Goal: Information Seeking & Learning: Find specific fact

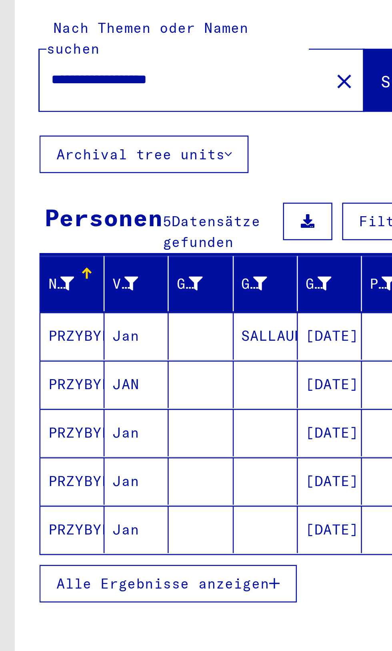
scroll to position [42, 0]
click at [134, 203] on mat-cell "[DATE]" at bounding box center [134, 212] width 26 height 19
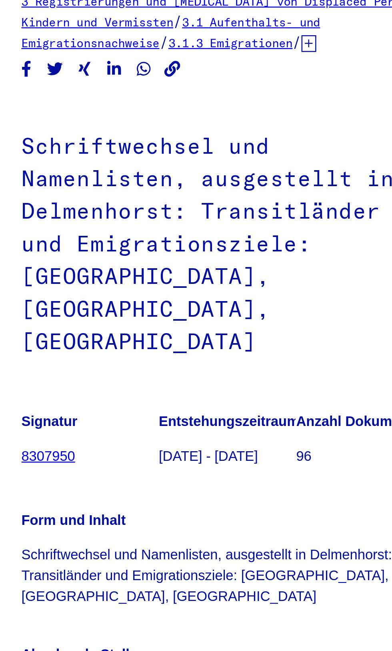
scroll to position [97, 0]
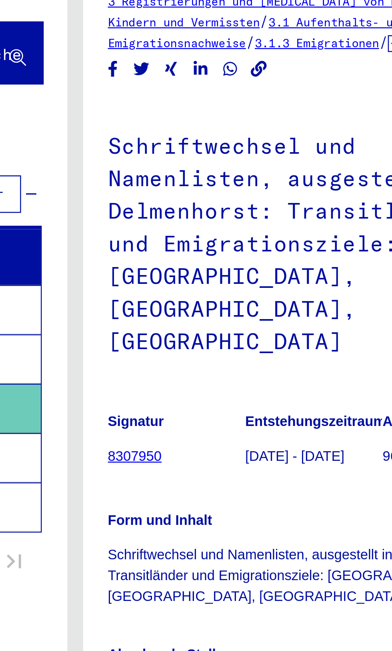
click at [252, 340] on img at bounding box center [246, 355] width 50 height 31
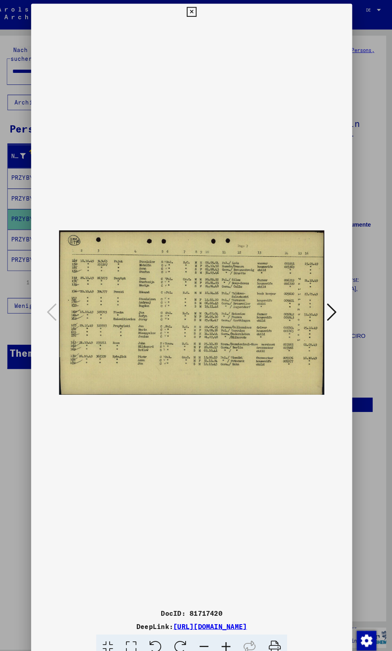
click at [333, 314] on icon at bounding box center [333, 304] width 10 height 19
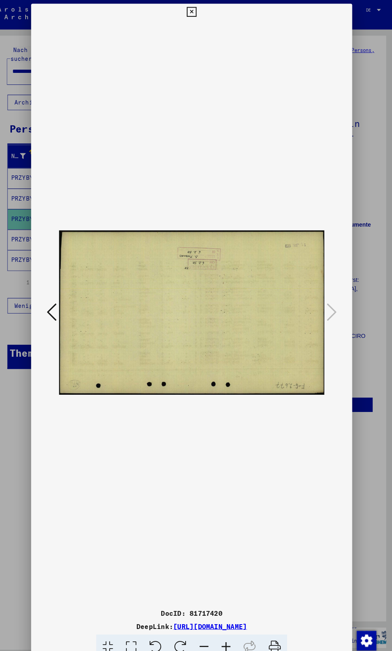
click at [196, 12] on icon at bounding box center [195, 12] width 9 height 10
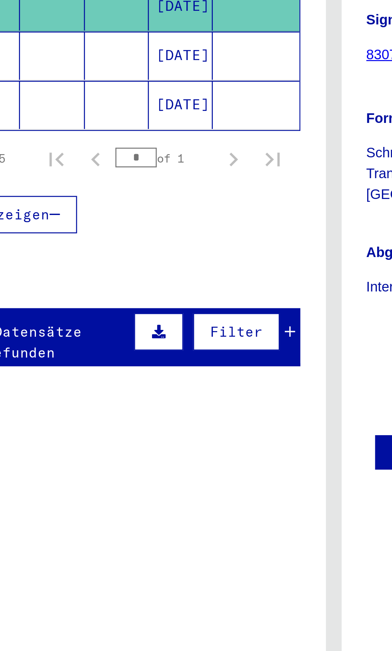
scroll to position [0, 0]
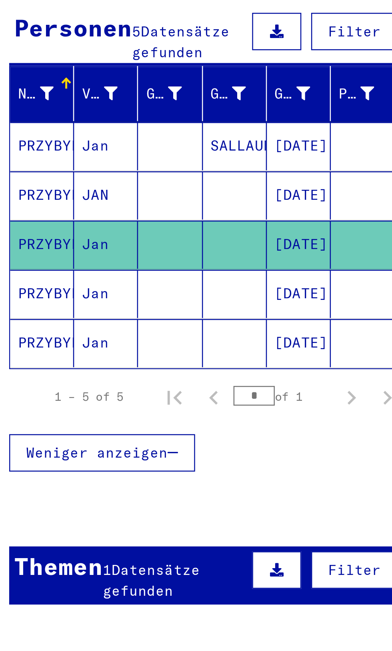
click at [34, 246] on mat-cell "PRZYBYLSKI" at bounding box center [29, 254] width 26 height 20
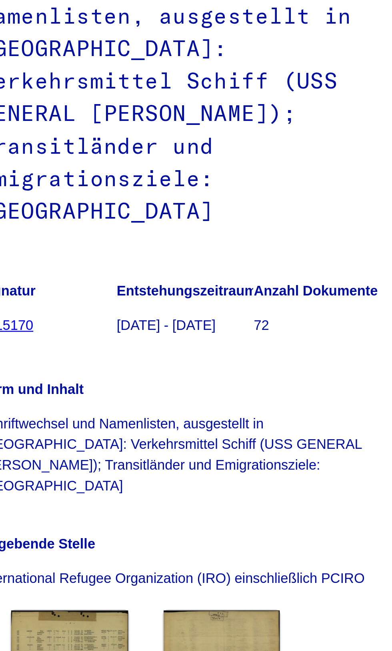
scroll to position [84, 0]
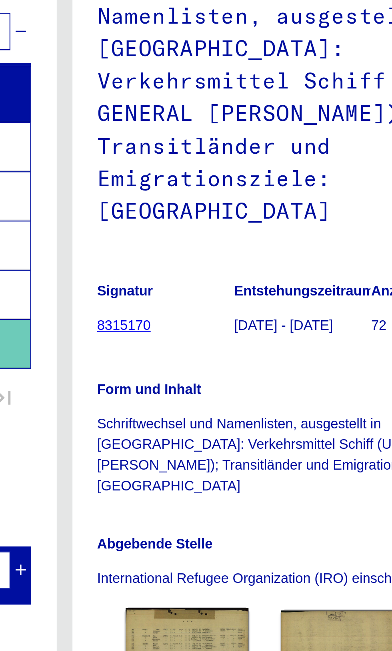
click at [249, 362] on img at bounding box center [246, 378] width 50 height 32
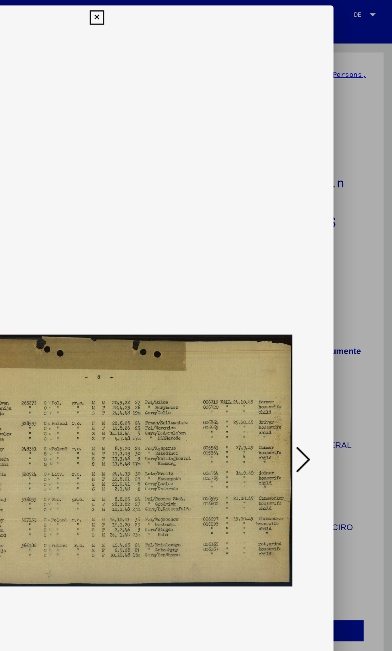
click at [336, 307] on icon at bounding box center [333, 304] width 10 height 19
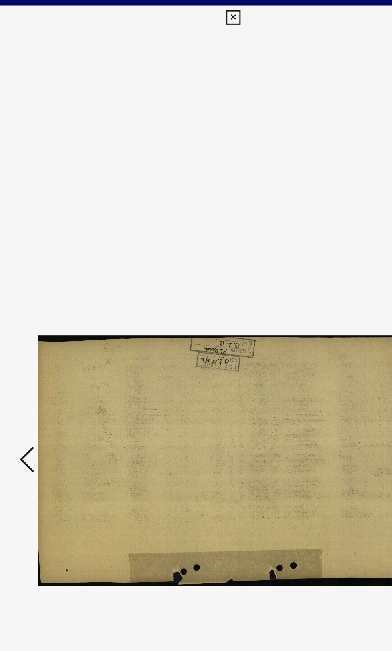
click at [189, 23] on img at bounding box center [195, 305] width 259 height 571
click at [191, 10] on button at bounding box center [196, 12] width 14 height 16
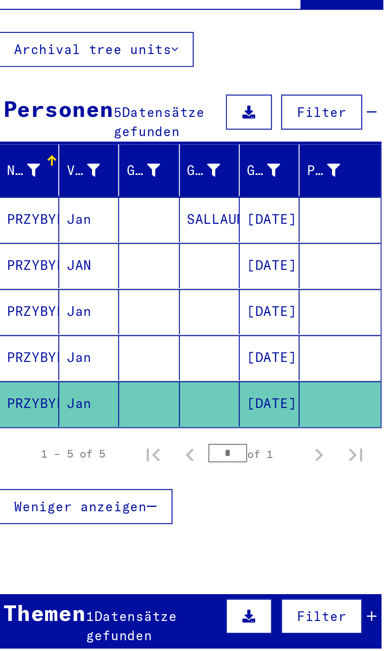
scroll to position [32, 0]
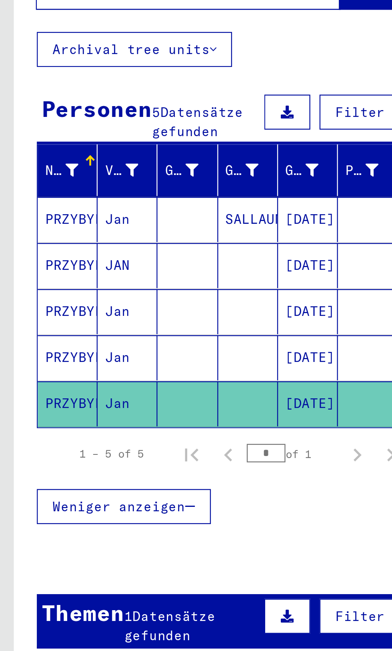
click at [33, 184] on mat-cell "PRZYBYLSKI" at bounding box center [29, 194] width 26 height 20
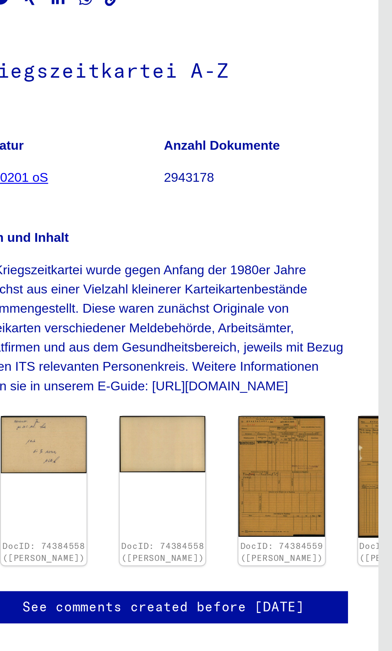
scroll to position [96, 0]
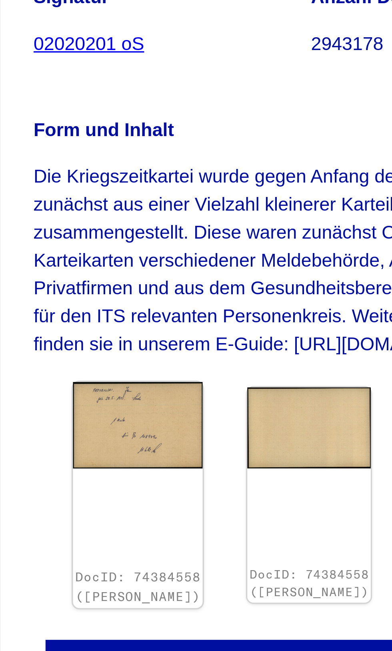
click at [232, 281] on img at bounding box center [240, 294] width 39 height 26
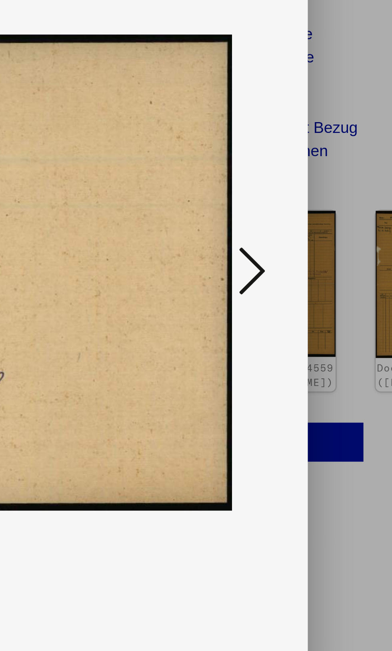
click at [336, 314] on icon at bounding box center [333, 304] width 10 height 19
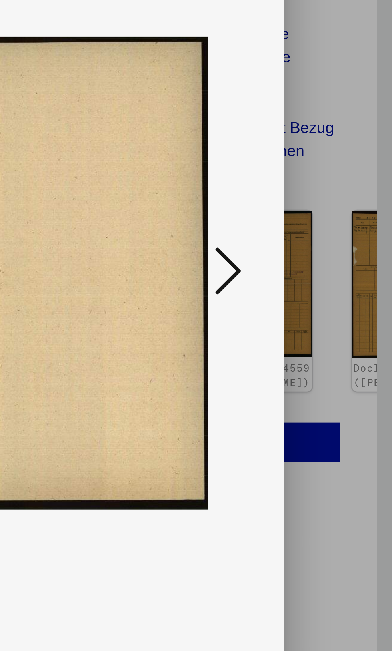
scroll to position [0, 0]
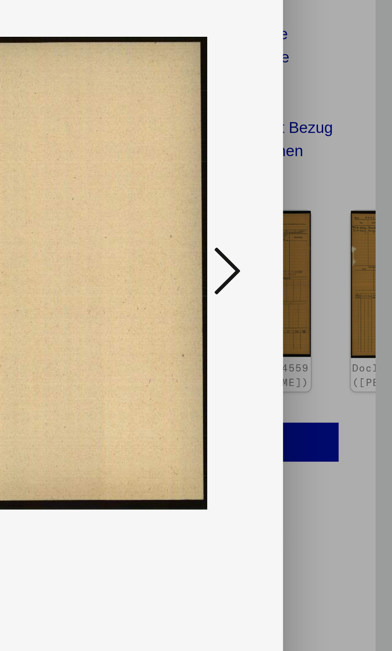
click at [337, 314] on icon at bounding box center [333, 304] width 10 height 19
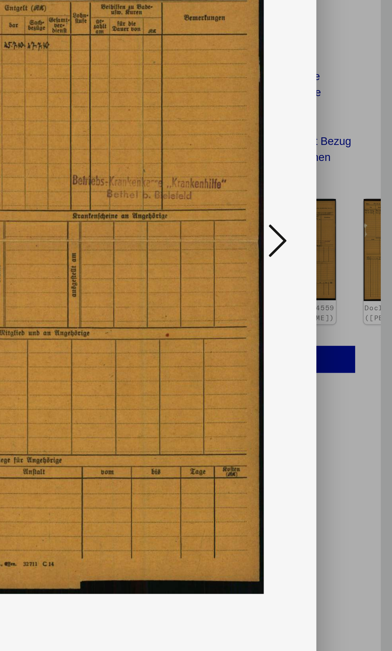
click at [333, 304] on icon at bounding box center [333, 304] width 10 height 19
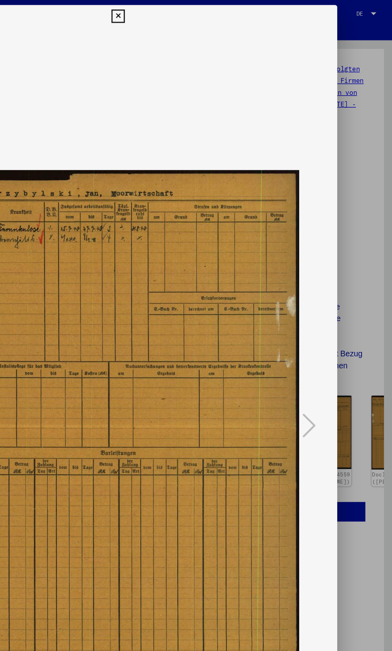
click at [198, 12] on icon at bounding box center [195, 12] width 9 height 10
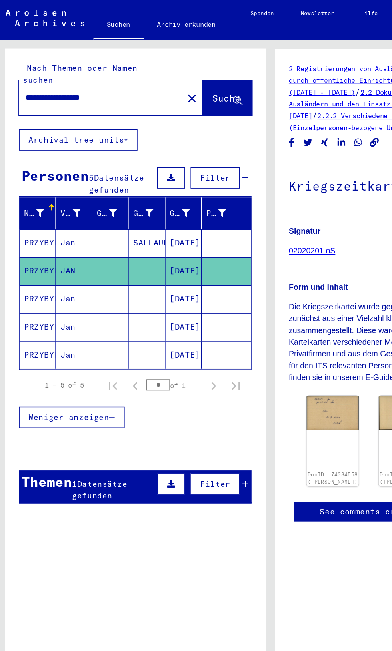
click at [41, 164] on mat-cell "PRZYBYLSKI" at bounding box center [29, 174] width 26 height 20
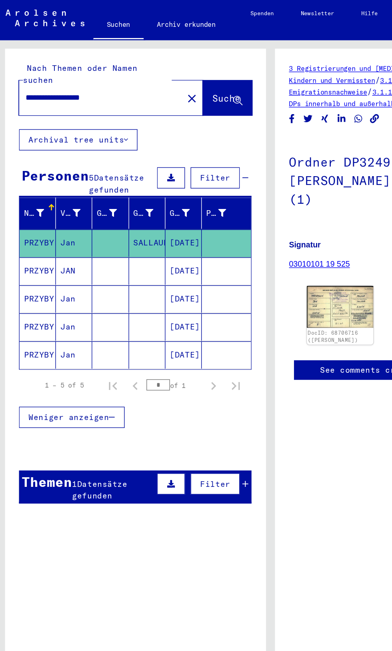
scroll to position [0, 1]
click at [241, 226] on img at bounding box center [246, 220] width 50 height 32
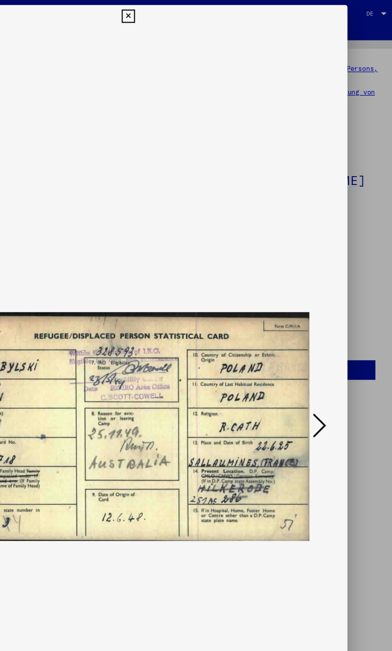
scroll to position [0, 0]
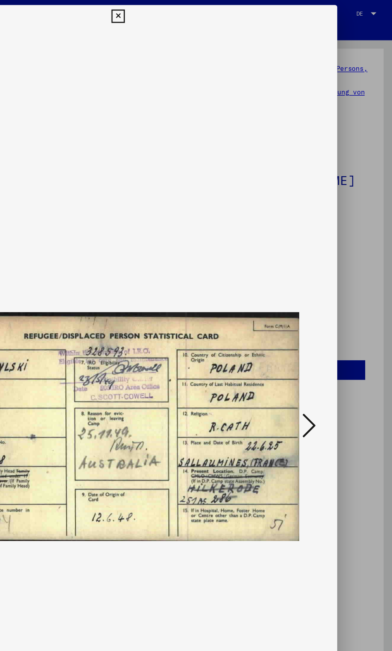
click at [201, 11] on button at bounding box center [196, 12] width 14 height 16
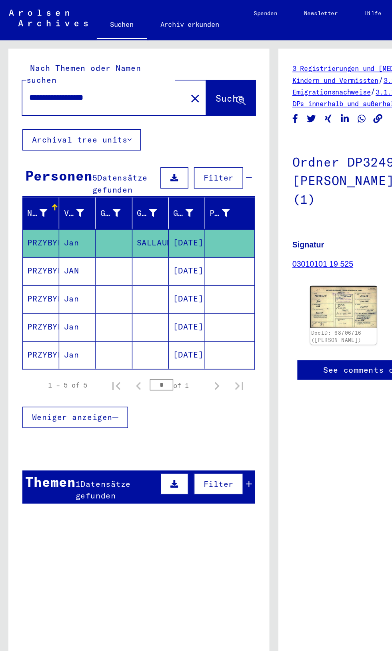
click at [102, 66] on input "**********" at bounding box center [75, 70] width 108 height 8
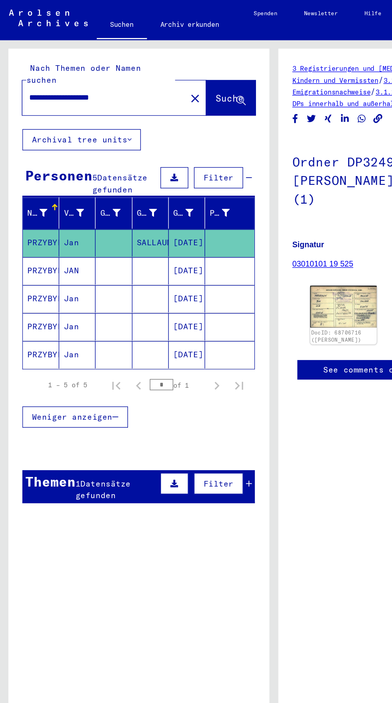
type input "**********"
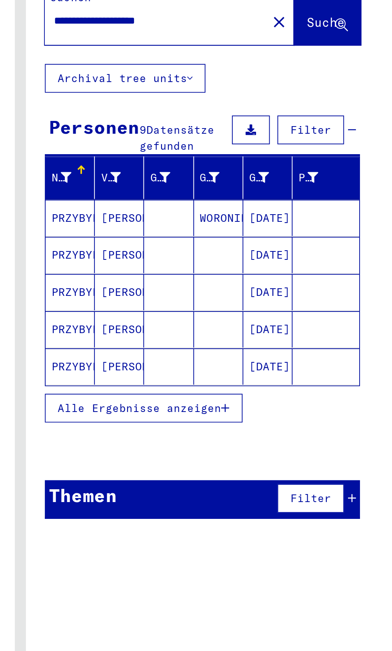
scroll to position [44, 0]
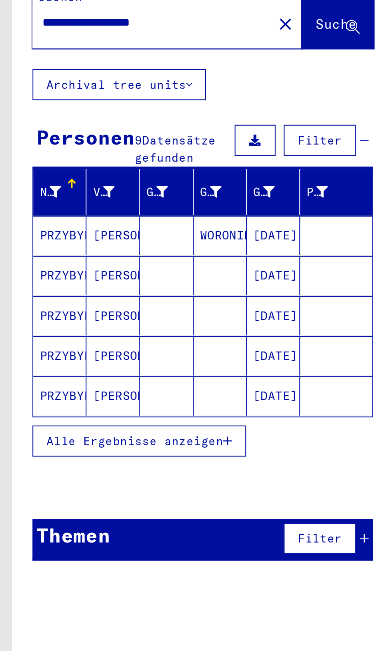
click at [132, 164] on mat-cell "[DATE]" at bounding box center [134, 173] width 26 height 19
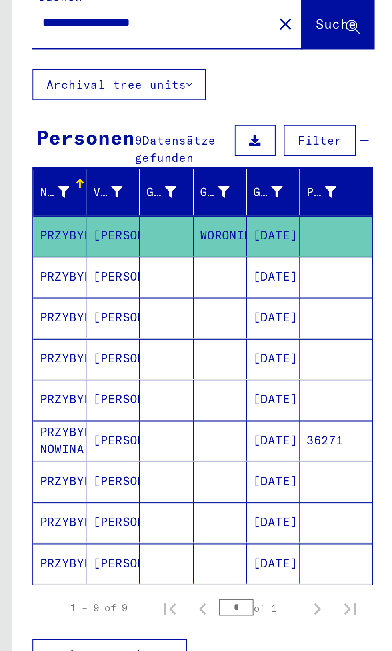
scroll to position [44, 1]
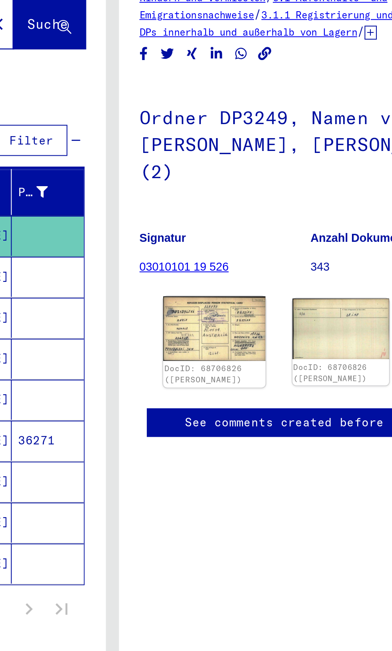
click at [248, 204] on img at bounding box center [246, 220] width 50 height 32
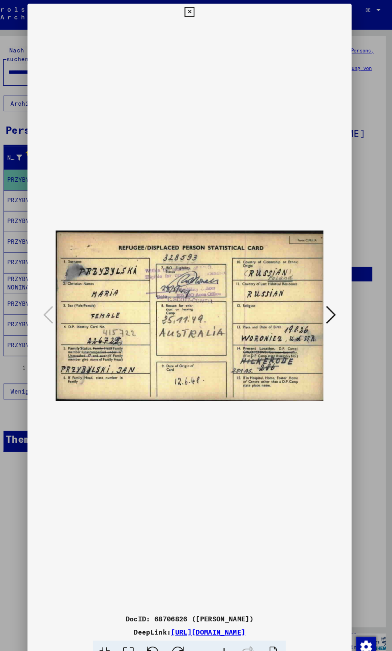
scroll to position [0, 0]
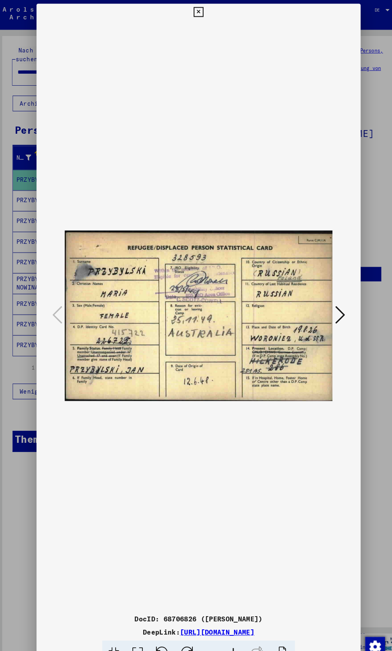
click at [193, 16] on icon at bounding box center [195, 12] width 9 height 10
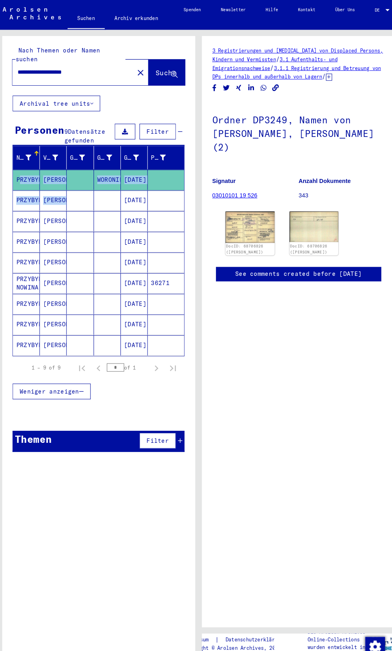
scroll to position [0, 12]
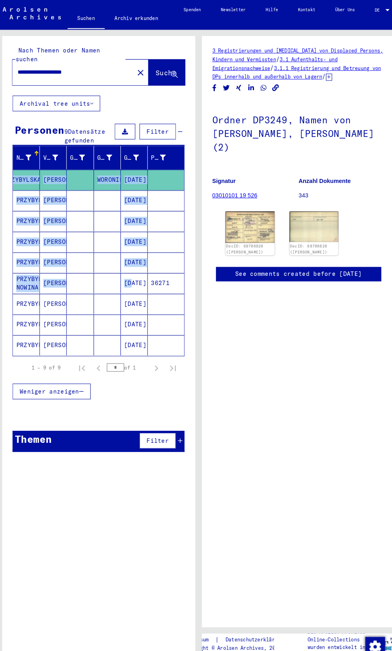
click at [308, 513] on div "3 Registrierungen und [MEDICAL_DATA] von Displaced Persons, Kindern und Vermiss…" at bounding box center [292, 321] width 187 height 572
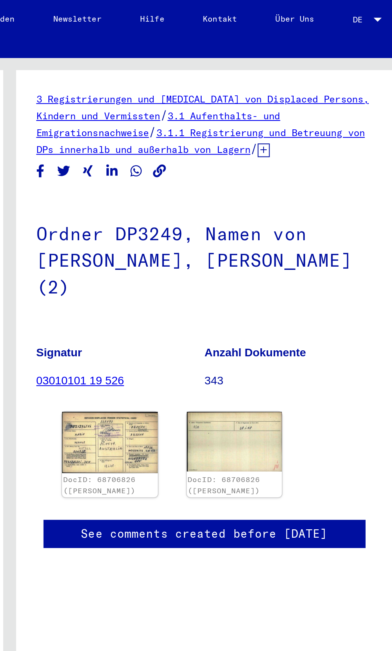
scroll to position [91, 0]
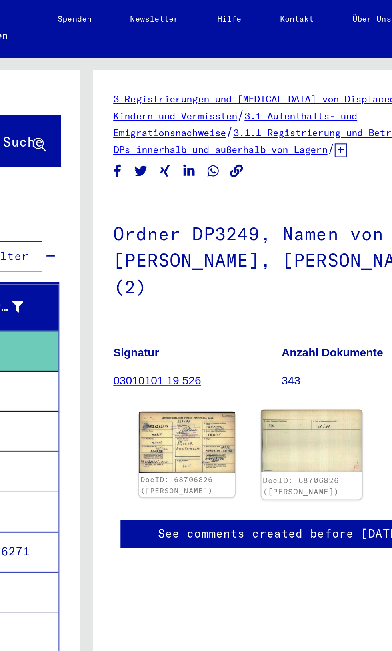
click at [317, 204] on img at bounding box center [308, 219] width 50 height 31
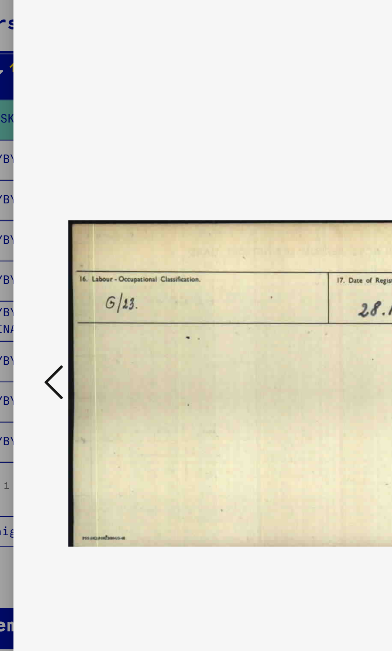
click at [54, 317] on button at bounding box center [59, 305] width 14 height 23
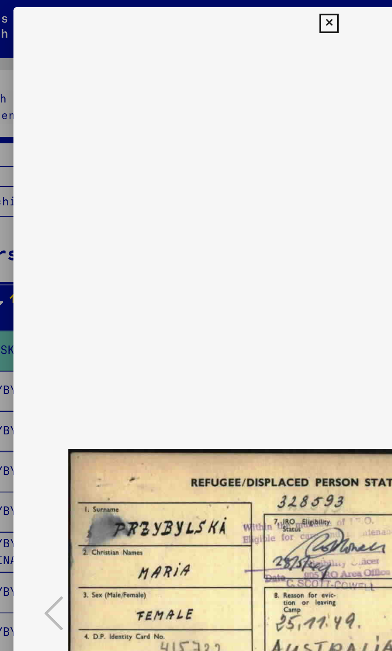
click at [192, 18] on button at bounding box center [196, 12] width 14 height 16
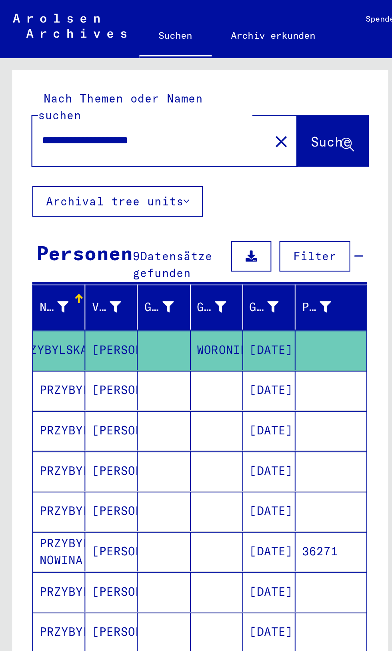
click at [159, 284] on mat-cell at bounding box center [164, 294] width 35 height 20
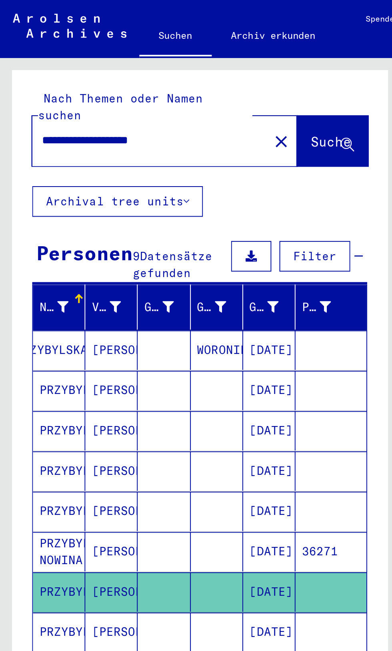
scroll to position [91, 1]
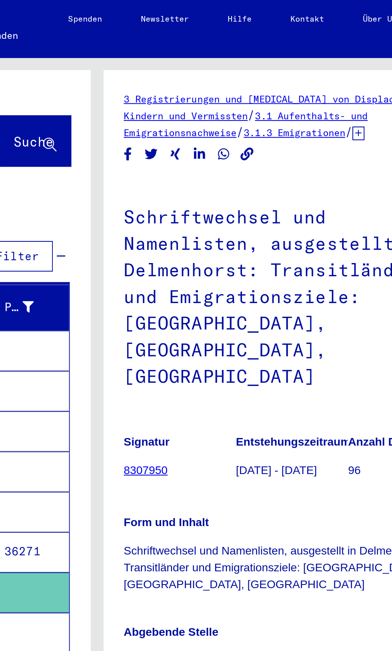
click at [245, 340] on img at bounding box center [246, 355] width 50 height 31
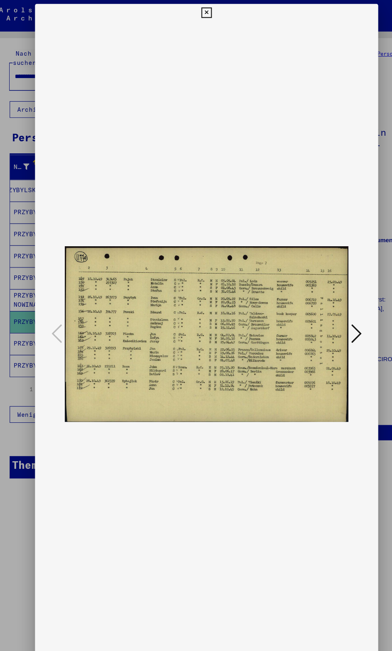
click at [186, 81] on img at bounding box center [195, 305] width 259 height 571
click at [196, 16] on icon at bounding box center [195, 12] width 9 height 10
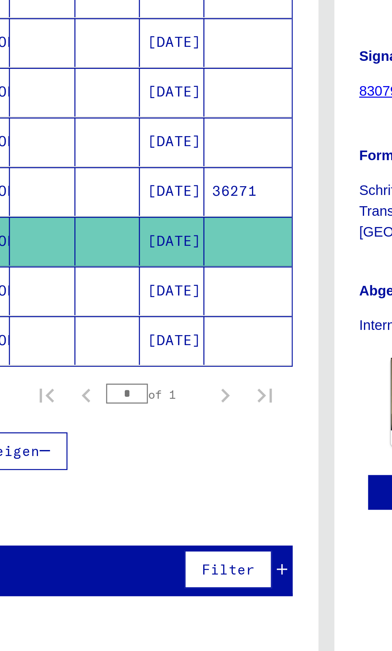
scroll to position [0, 0]
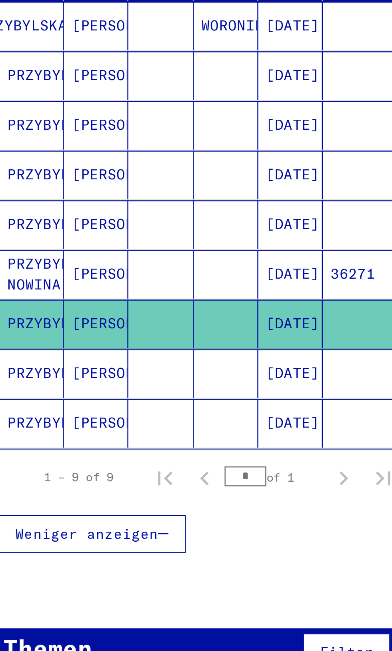
click at [31, 308] on mat-cell "PRZYBYLSKI" at bounding box center [29, 314] width 26 height 20
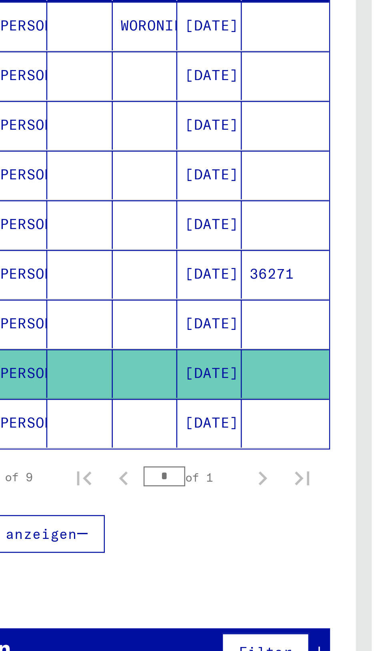
click at [88, 327] on mat-cell at bounding box center [81, 334] width 26 height 20
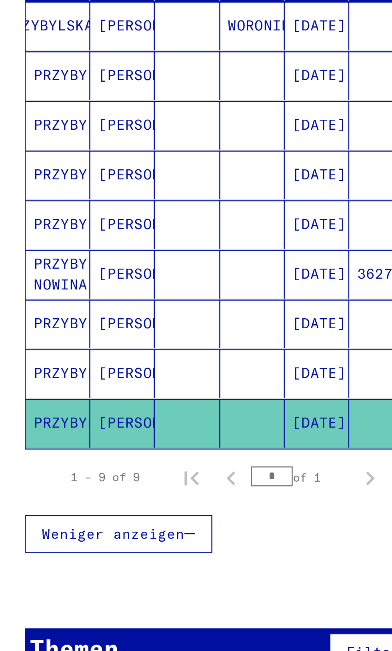
click at [64, 266] on mat-cell "[PERSON_NAME]" at bounding box center [55, 274] width 26 height 20
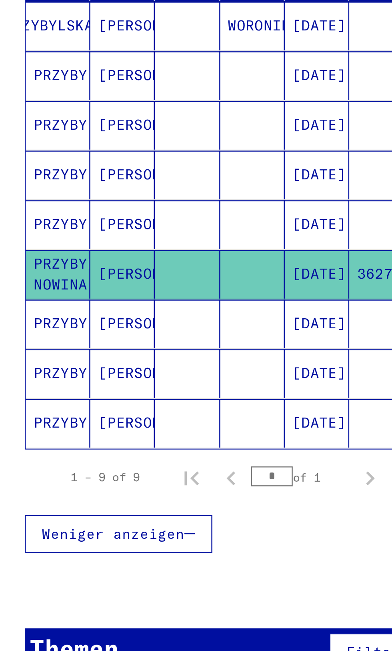
scroll to position [0, 1]
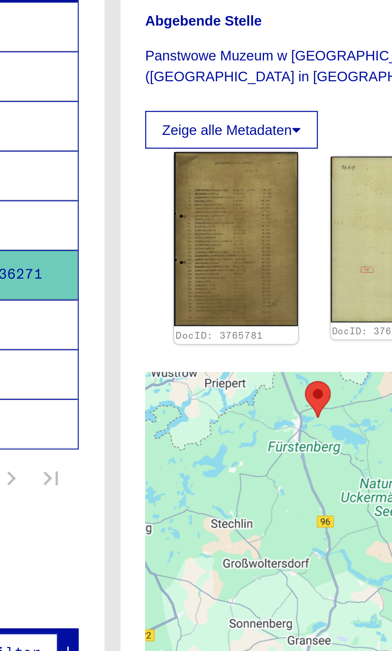
click at [252, 247] on img at bounding box center [246, 260] width 50 height 70
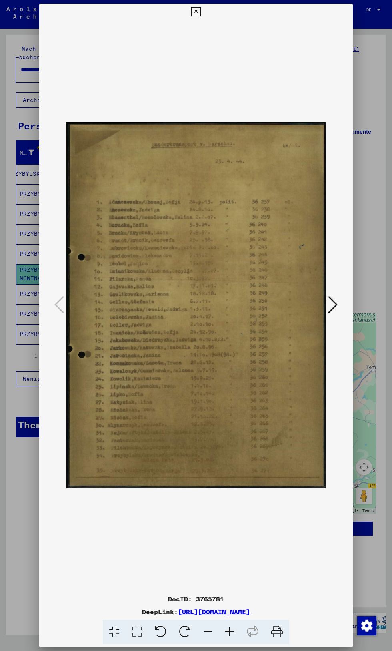
scroll to position [0, 0]
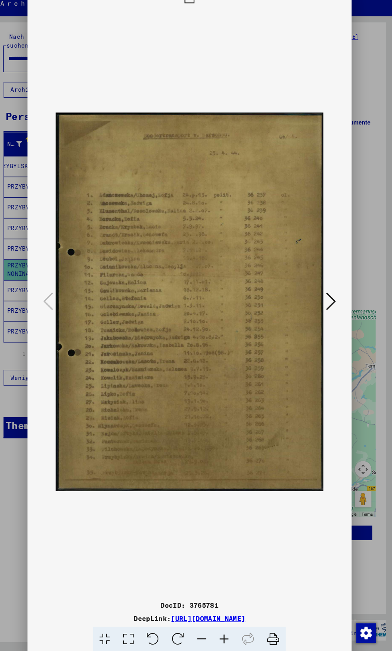
click at [335, 313] on icon at bounding box center [333, 304] width 10 height 19
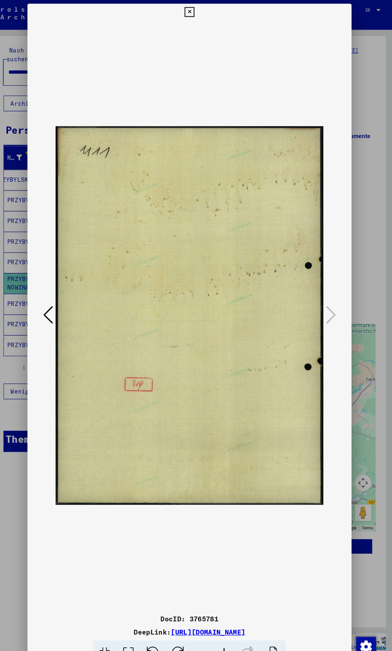
click at [196, 22] on img at bounding box center [195, 305] width 259 height 571
click at [196, 15] on icon at bounding box center [195, 12] width 9 height 10
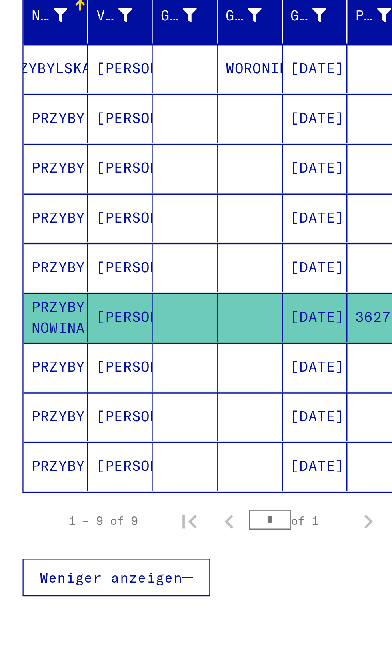
click at [28, 253] on mat-cell "PRZYBYLSKA" at bounding box center [29, 254] width 26 height 20
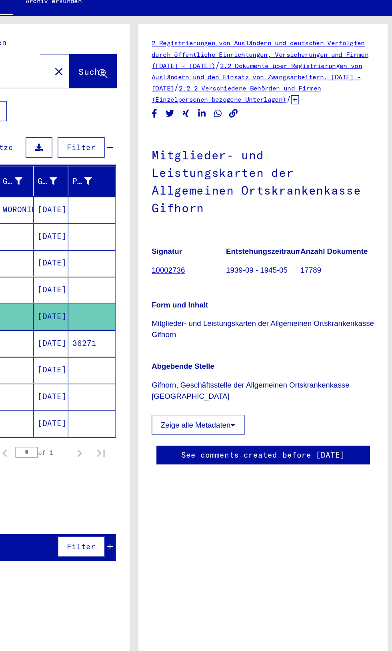
scroll to position [30, 0]
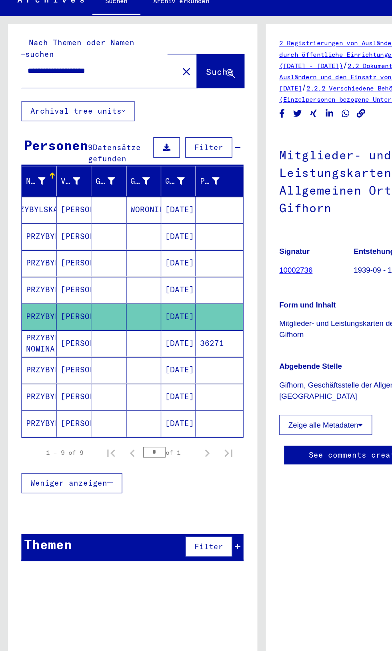
click at [151, 224] on mat-cell at bounding box center [164, 234] width 35 height 20
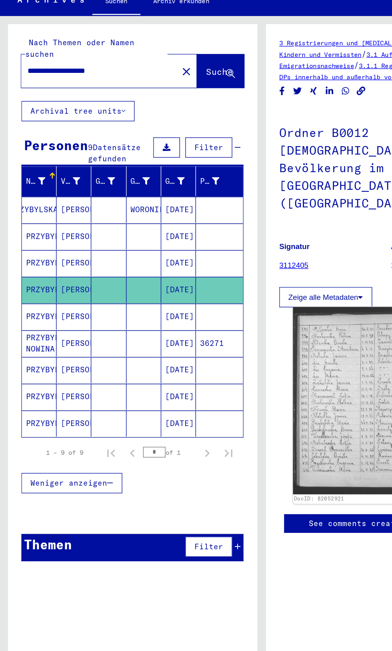
click at [256, 277] on img at bounding box center [273, 317] width 106 height 140
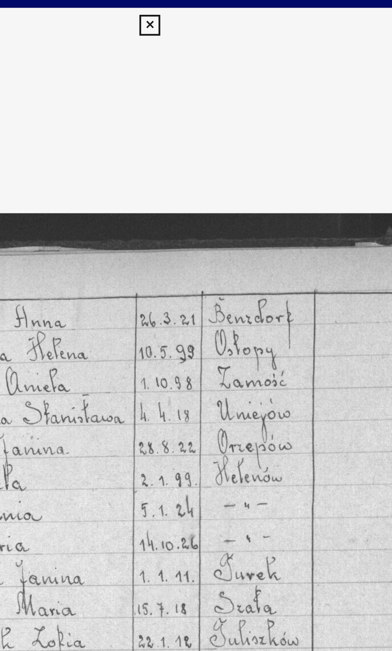
click at [197, 12] on icon at bounding box center [195, 12] width 9 height 10
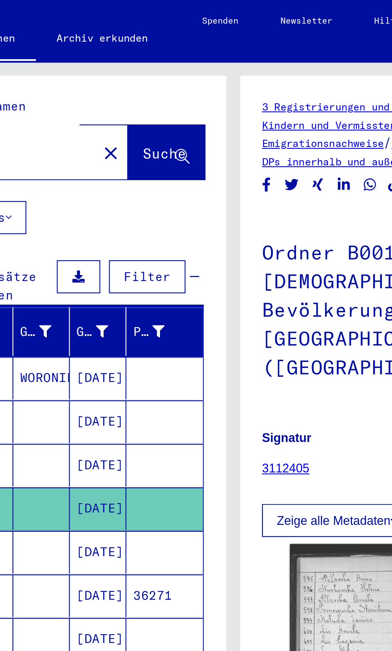
scroll to position [97, 0]
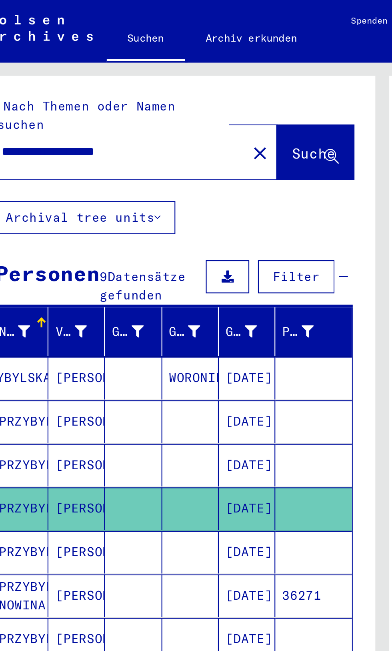
click at [62, 204] on mat-cell "[PERSON_NAME]" at bounding box center [55, 214] width 26 height 20
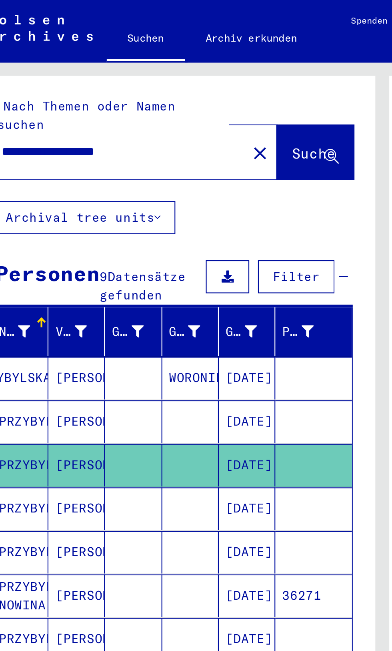
scroll to position [97, 1]
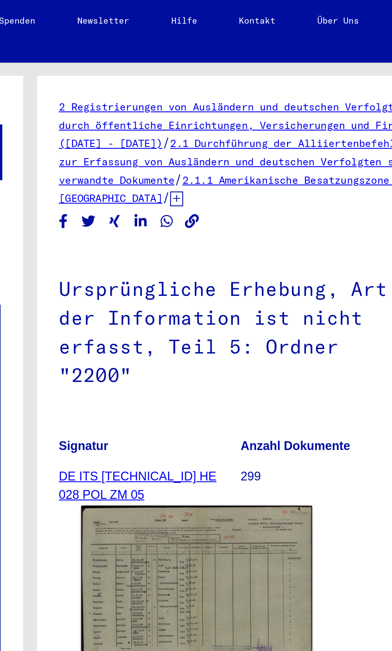
click at [297, 233] on img at bounding box center [273, 271] width 106 height 77
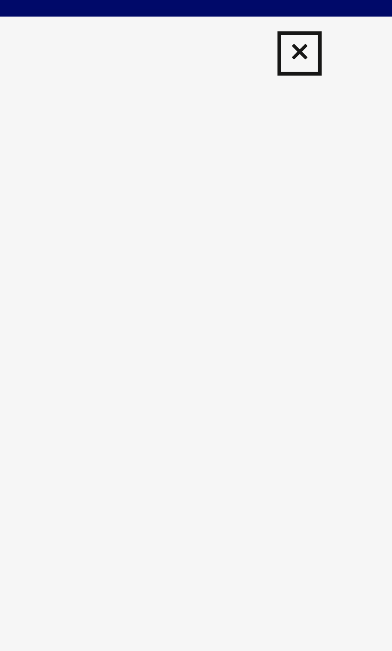
click at [198, 14] on icon at bounding box center [195, 12] width 9 height 10
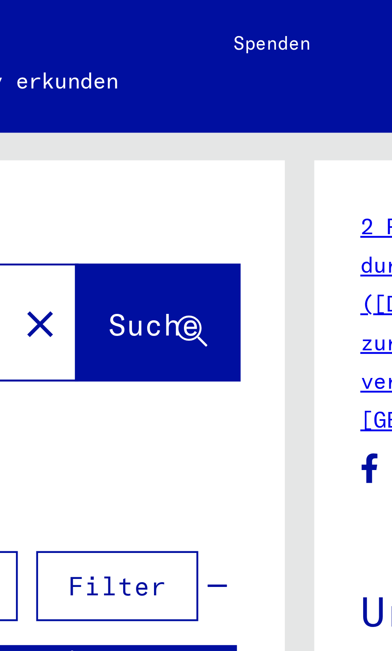
scroll to position [97, 0]
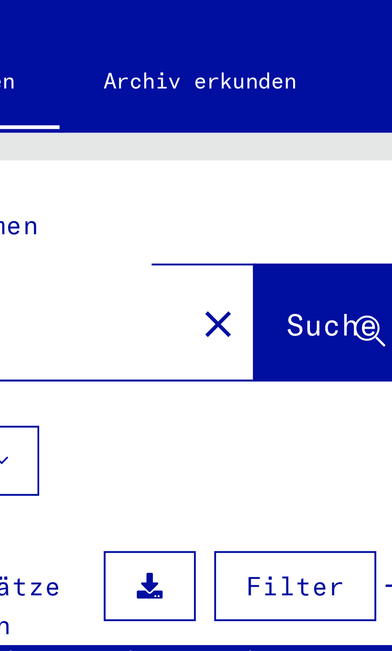
click at [160, 184] on mat-cell at bounding box center [164, 194] width 35 height 20
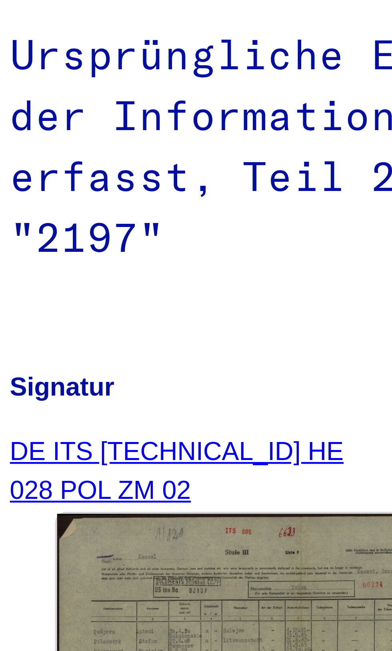
click at [275, 233] on img at bounding box center [273, 270] width 106 height 75
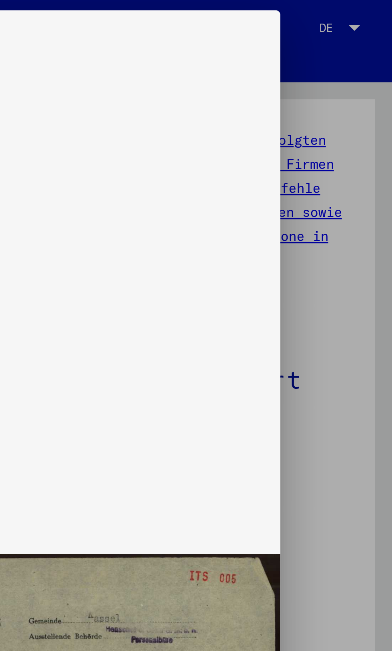
scroll to position [0, 0]
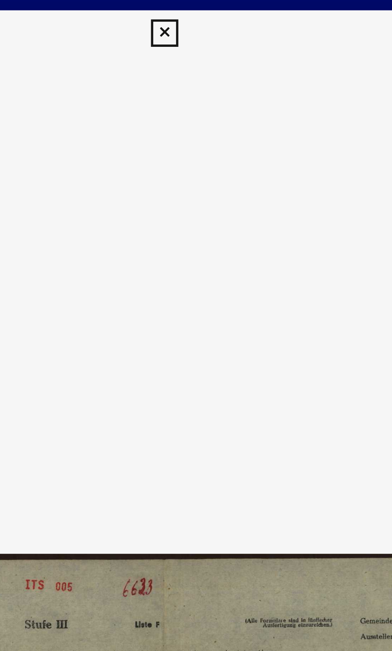
click at [200, 16] on icon at bounding box center [195, 12] width 9 height 10
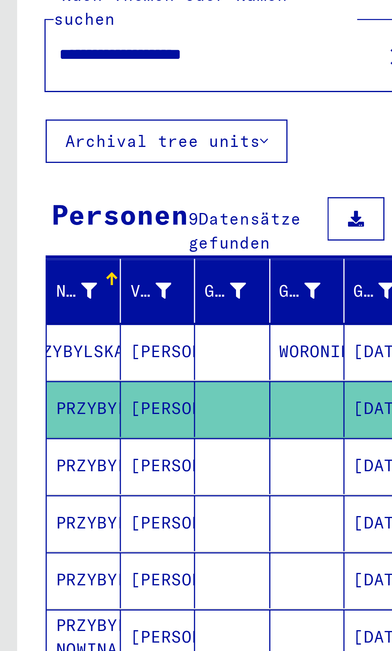
click at [105, 164] on mat-cell "WORONIEZ" at bounding box center [108, 174] width 26 height 20
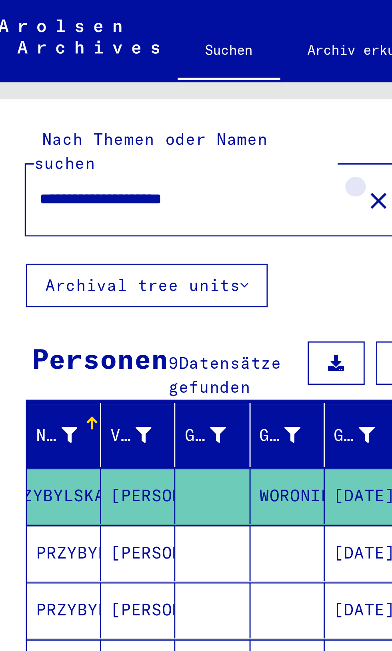
click at [135, 66] on mat-icon "close" at bounding box center [140, 71] width 10 height 10
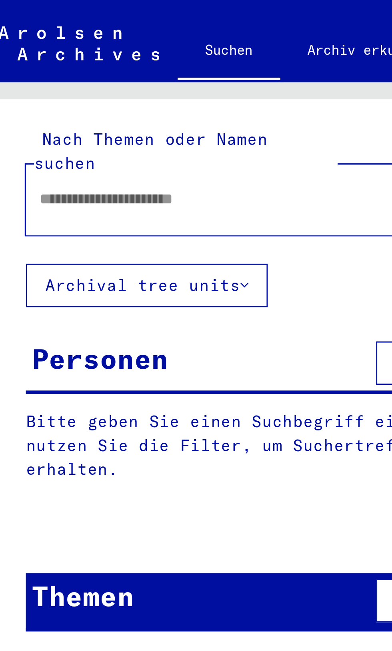
click at [82, 66] on input "text" at bounding box center [72, 70] width 103 height 8
click at [90, 66] on input "***" at bounding box center [72, 70] width 103 height 8
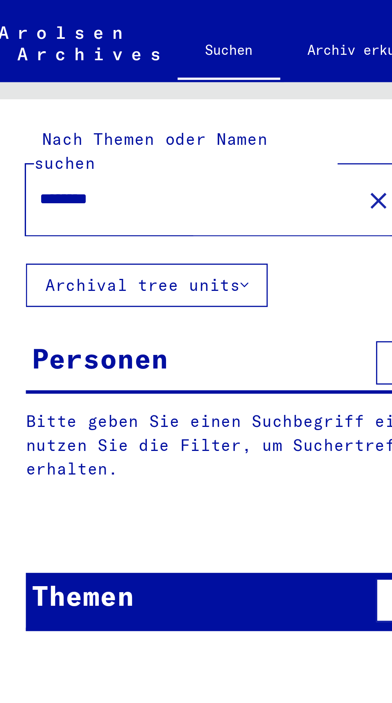
type input "********"
click at [148, 65] on button "Suche" at bounding box center [165, 70] width 35 height 25
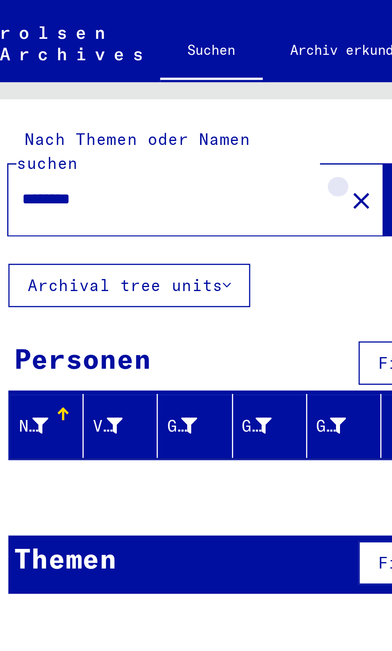
click at [135, 66] on mat-icon "close" at bounding box center [140, 71] width 10 height 10
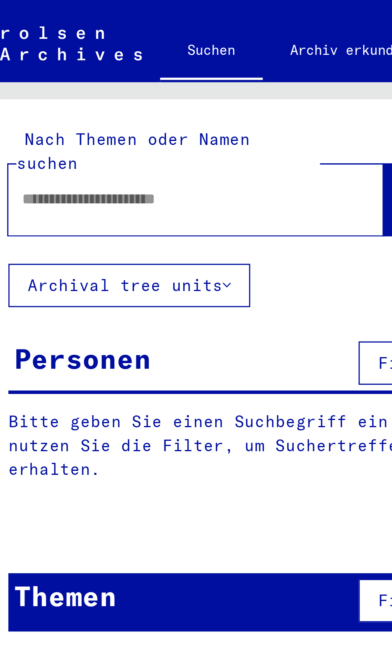
click at [95, 66] on input "text" at bounding box center [72, 70] width 103 height 8
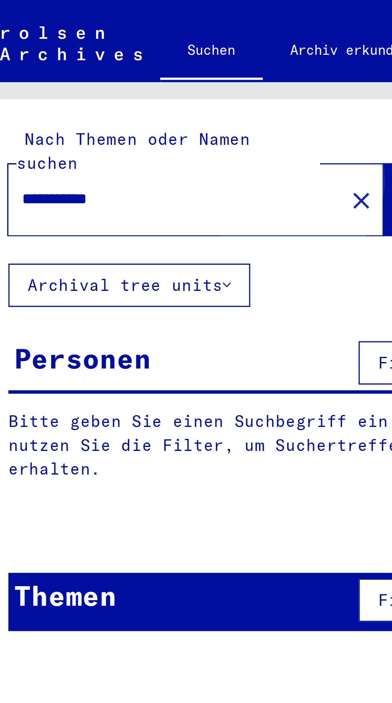
type input "**********"
click at [154, 66] on span "Suche" at bounding box center [164, 70] width 20 height 8
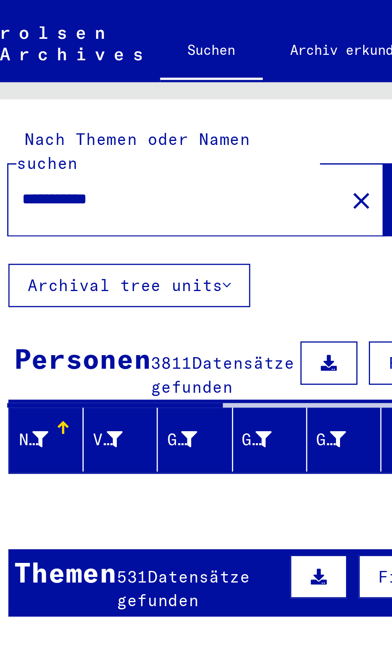
scroll to position [0, 1]
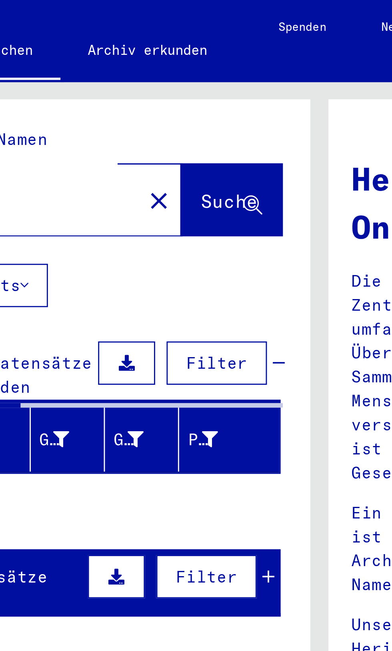
click at [166, 122] on button "Filter" at bounding box center [159, 127] width 35 height 15
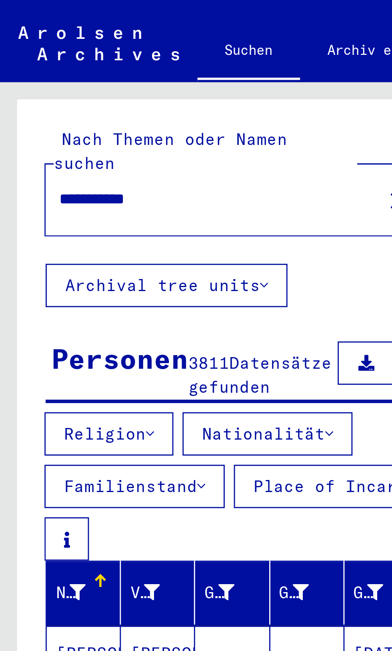
scroll to position [88, 1]
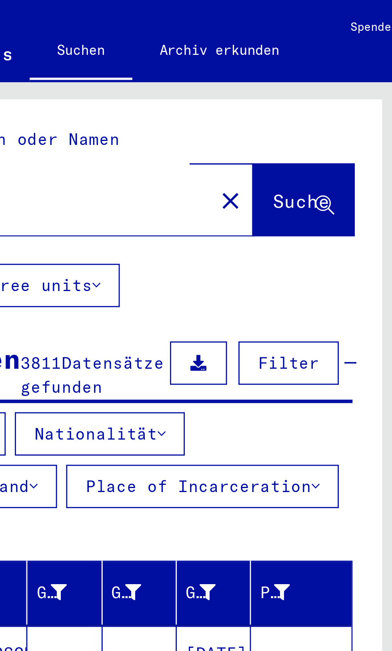
click at [129, 204] on div "Geburtsdatum" at bounding box center [129, 208] width 10 height 8
